Goal: Transaction & Acquisition: Purchase product/service

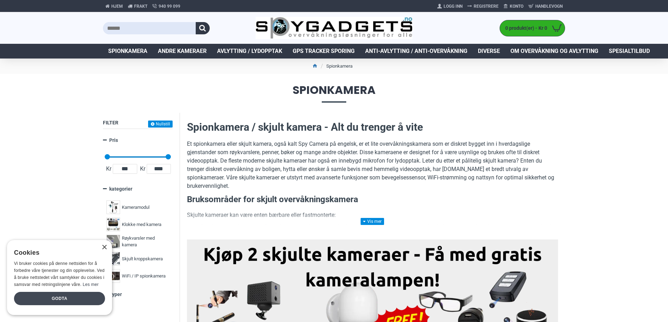
click at [53, 299] on div "Godta" at bounding box center [59, 298] width 91 height 13
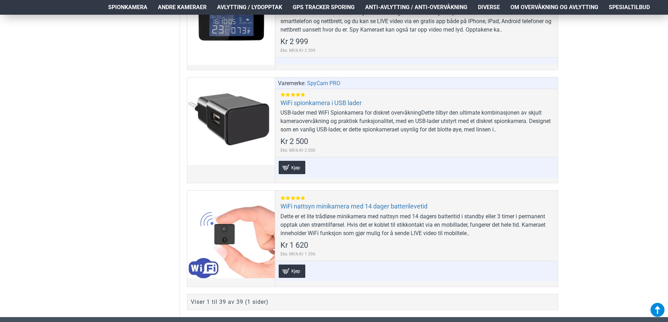
scroll to position [4133, 0]
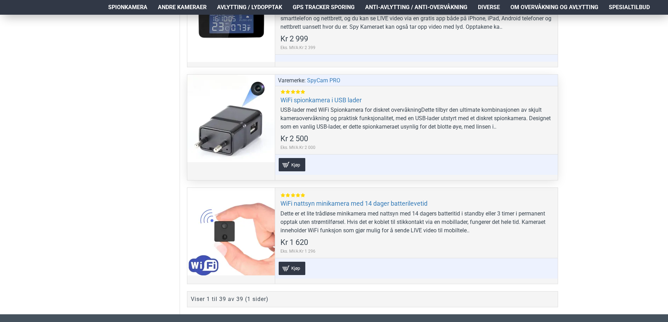
click at [227, 139] on div at bounding box center [231, 119] width 88 height 88
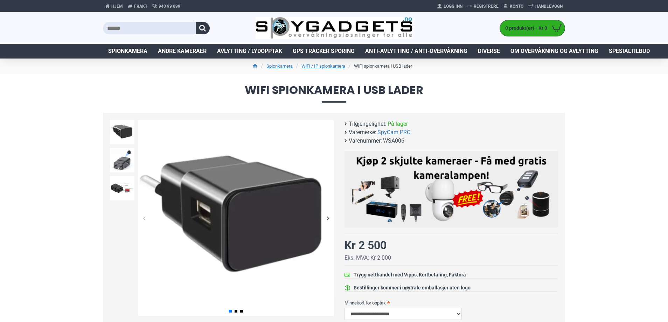
click at [267, 227] on img at bounding box center [236, 218] width 196 height 196
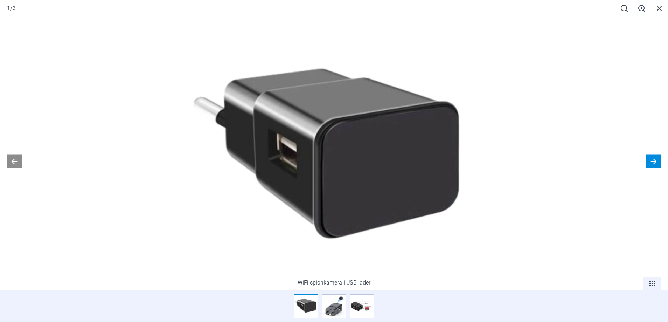
click at [655, 157] on button at bounding box center [654, 161] width 15 height 14
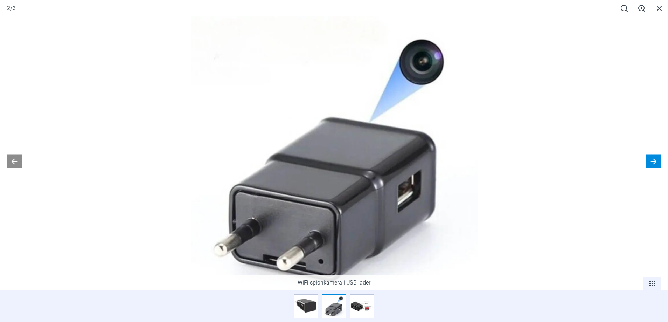
click at [655, 157] on button at bounding box center [654, 161] width 15 height 14
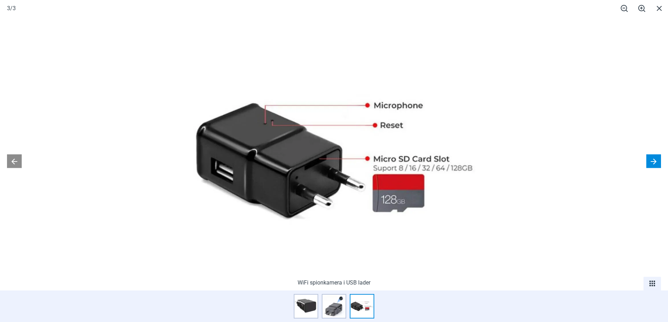
click at [653, 157] on button at bounding box center [654, 161] width 15 height 14
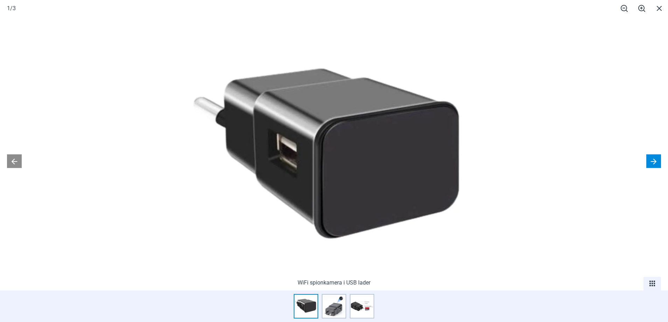
click at [650, 164] on button at bounding box center [654, 161] width 15 height 14
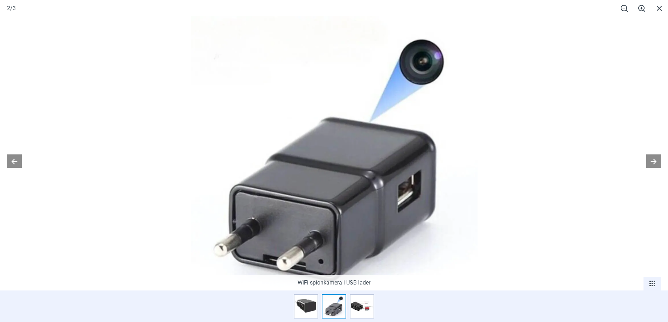
scroll to position [282, 0]
click at [659, 163] on button at bounding box center [654, 161] width 15 height 14
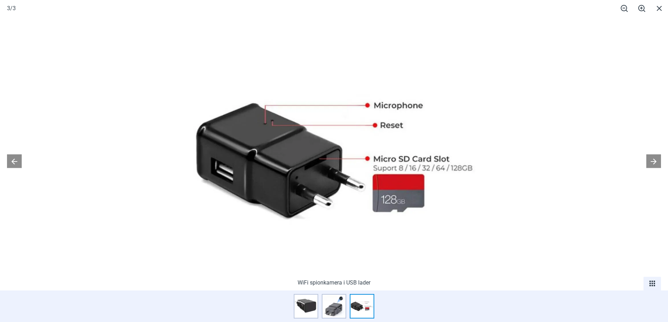
scroll to position [422, 0]
